Goal: Task Accomplishment & Management: Use online tool/utility

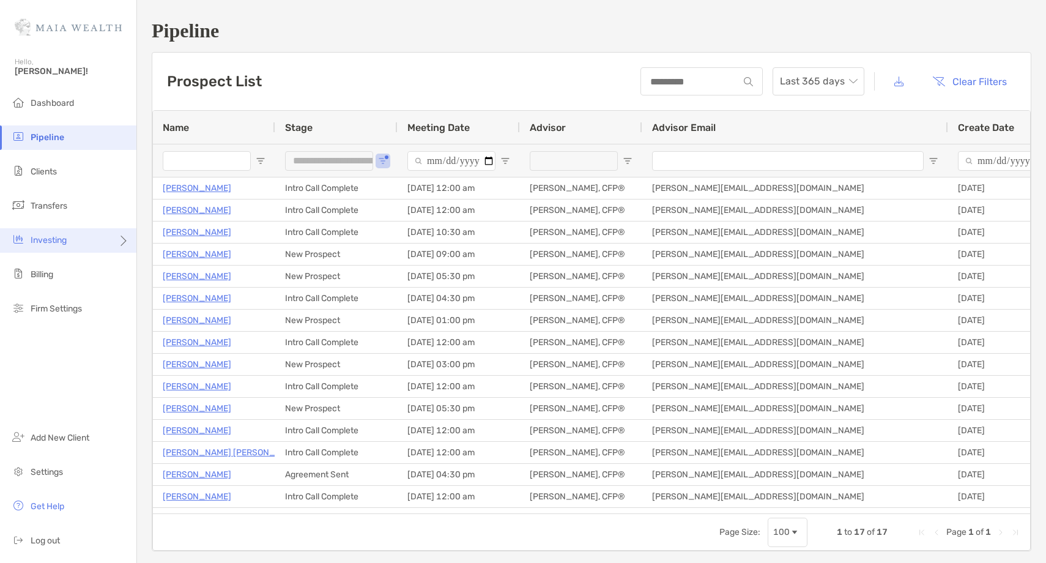
click at [60, 238] on span "Investing" at bounding box center [49, 240] width 36 height 10
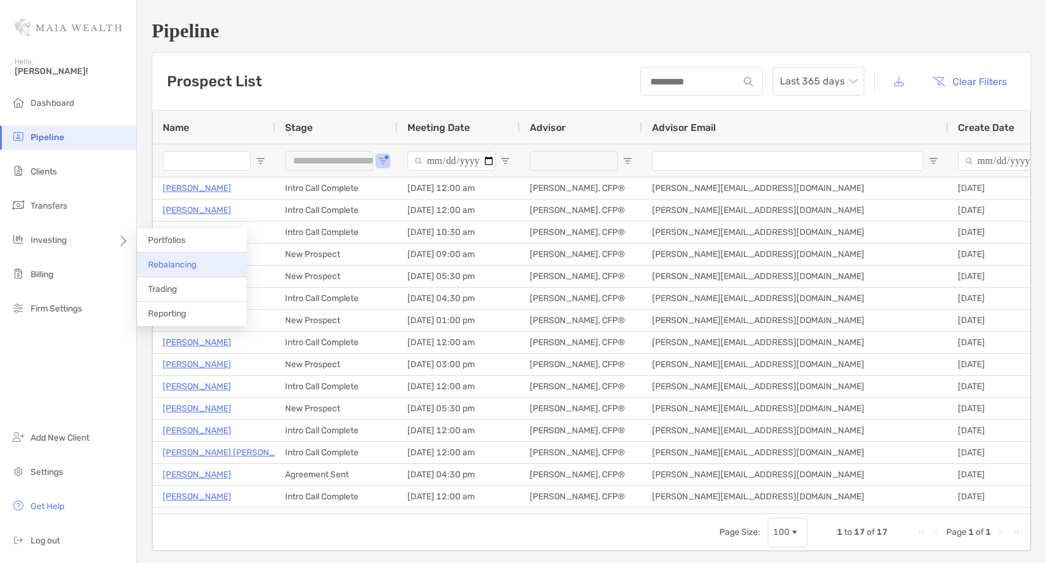
click at [168, 265] on span "Rebalancing" at bounding box center [172, 264] width 48 height 10
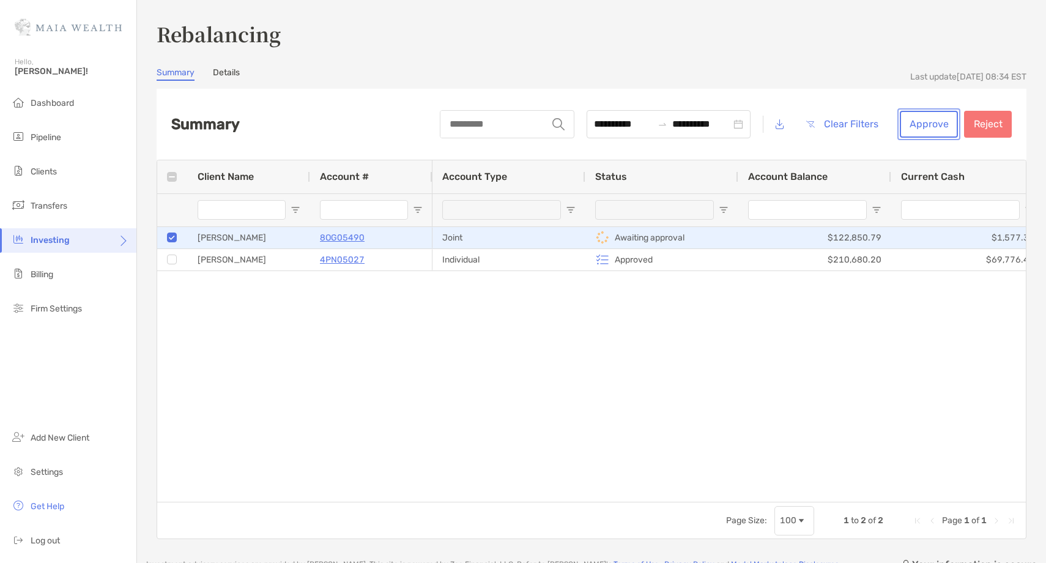
click at [917, 128] on button "Approve" at bounding box center [929, 124] width 58 height 27
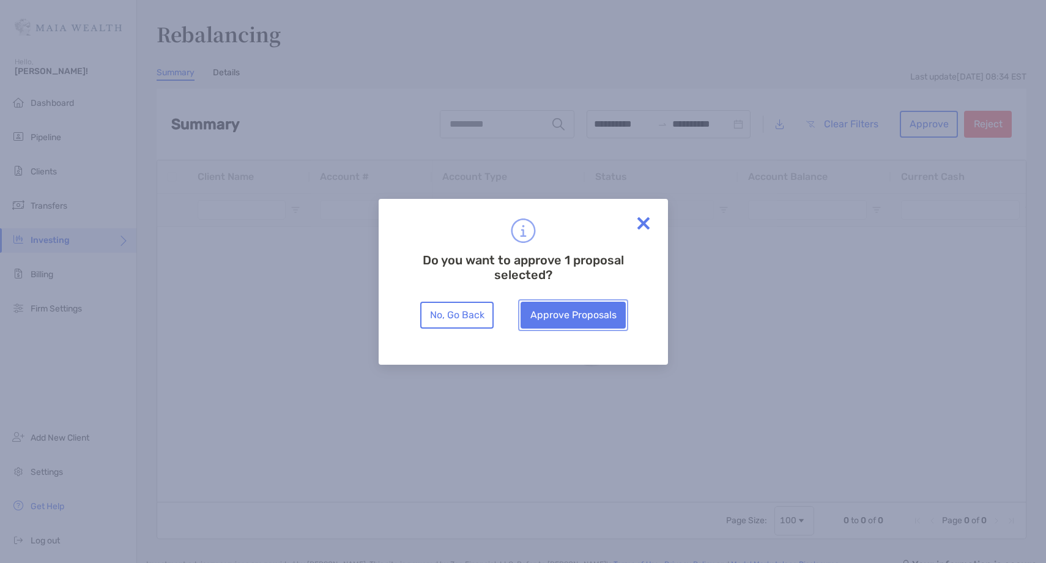
click at [567, 324] on button "Approve Proposals" at bounding box center [573, 315] width 105 height 27
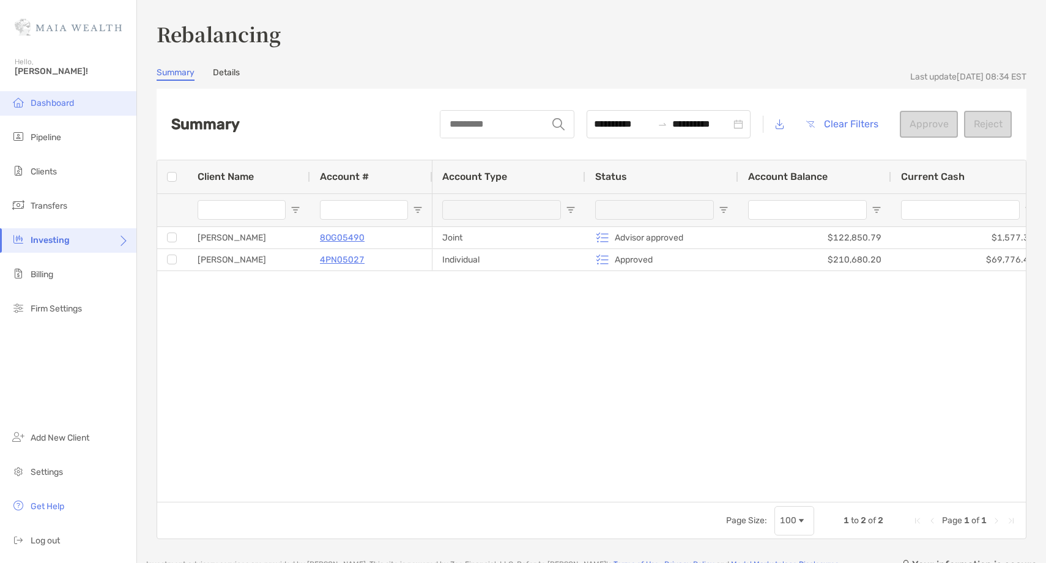
click at [71, 98] on span "Dashboard" at bounding box center [52, 103] width 43 height 10
